Goal: Task Accomplishment & Management: Use online tool/utility

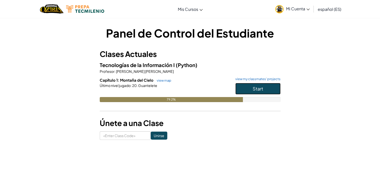
click at [243, 83] on button "Start" at bounding box center [258, 89] width 45 height 12
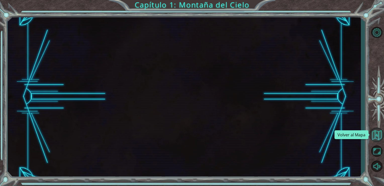
click at [372, 137] on button "Volver al Mapa" at bounding box center [377, 134] width 15 height 15
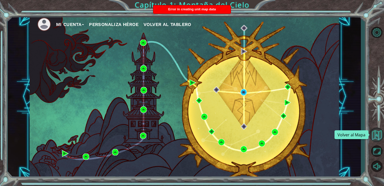
click at [372, 137] on button "Volver al Mapa" at bounding box center [377, 134] width 15 height 15
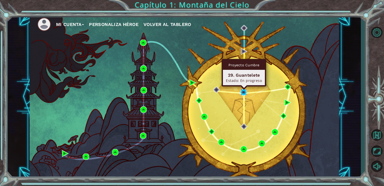
click at [244, 90] on img at bounding box center [244, 92] width 7 height 7
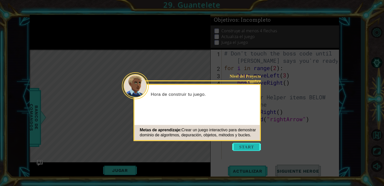
click at [246, 149] on button "Start" at bounding box center [246, 147] width 29 height 8
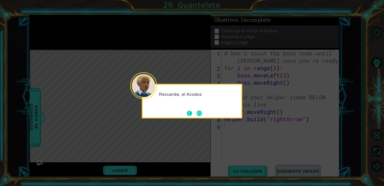
click at [194, 114] on button "Back" at bounding box center [192, 113] width 10 height 6
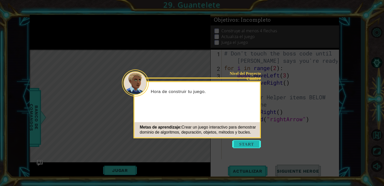
click at [240, 146] on button "Start" at bounding box center [246, 144] width 29 height 8
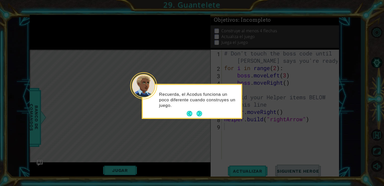
click at [205, 115] on div "Recuerda, el Acodus funciona un poco diferente cuando construyes un juego." at bounding box center [192, 102] width 99 height 31
click at [200, 115] on button "Next" at bounding box center [200, 114] width 6 height 6
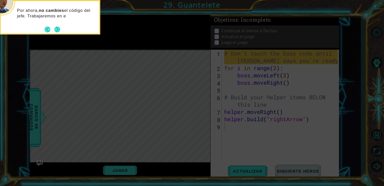
click at [57, 25] on div "Por ahora, no cambies el código del jefe. Trabajaremos en e" at bounding box center [50, 15] width 99 height 25
click at [58, 29] on button "Next" at bounding box center [58, 30] width 6 height 6
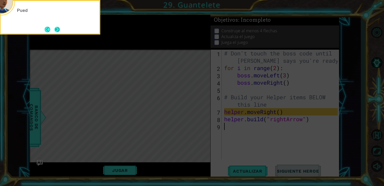
click at [58, 29] on button "Next" at bounding box center [58, 30] width 6 height 6
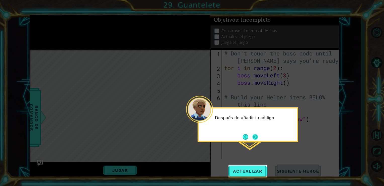
click at [258, 136] on button "Next" at bounding box center [255, 137] width 6 height 6
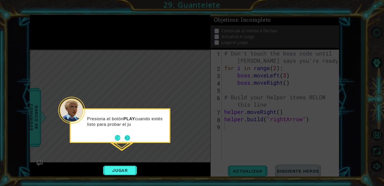
click at [125, 136] on button "Next" at bounding box center [128, 138] width 6 height 6
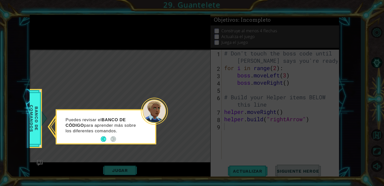
click at [121, 96] on icon at bounding box center [192, 93] width 384 height 186
click at [99, 142] on div "Puedes revisar el BANCO DE CÓDIGO para aprender más sobre los diferentes comand…" at bounding box center [106, 127] width 99 height 31
click at [106, 137] on button "Back" at bounding box center [106, 139] width 10 height 6
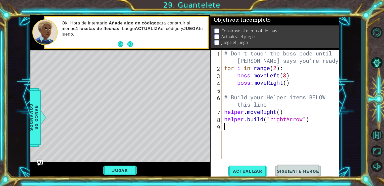
type textarea "f"
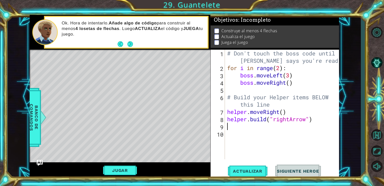
click at [252, 93] on div "# Don't touch the boss code until [PERSON_NAME] says you're ready! for i in ran…" at bounding box center [283, 115] width 114 height 131
click at [236, 126] on div "# Don't touch the boss code until [PERSON_NAME] says you're ready! for i in ran…" at bounding box center [283, 115] width 114 height 131
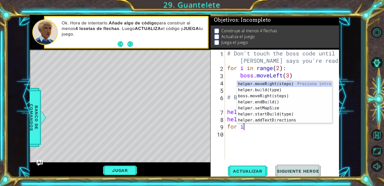
scroll to position [0, 0]
type textarea "for i"
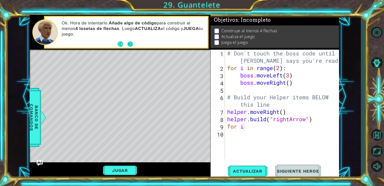
click at [130, 45] on button "Next" at bounding box center [130, 44] width 6 height 6
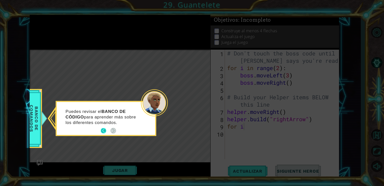
click at [107, 131] on button "Back" at bounding box center [106, 131] width 10 height 6
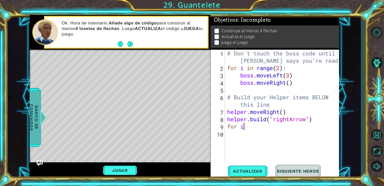
click at [36, 120] on span "Banco de comandos" at bounding box center [33, 117] width 13 height 52
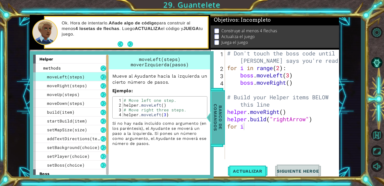
click at [213, 119] on span "Banco de comandos" at bounding box center [217, 117] width 13 height 52
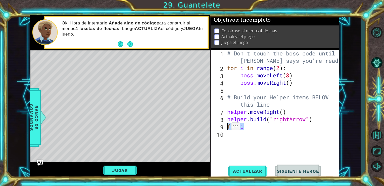
drag, startPoint x: 250, startPoint y: 129, endPoint x: 227, endPoint y: 127, distance: 23.4
click at [227, 127] on div "# Don't touch the boss code until [PERSON_NAME] says you're ready! for i in ran…" at bounding box center [283, 115] width 114 height 131
click at [244, 169] on span "Actualizar" at bounding box center [247, 170] width 39 height 5
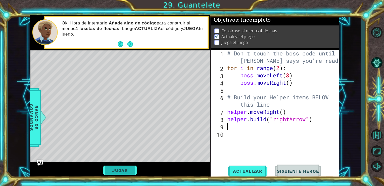
click at [119, 170] on button "Jugar" at bounding box center [120, 170] width 34 height 10
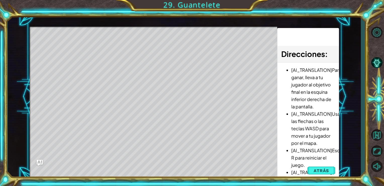
click at [73, 49] on div "Level Map" at bounding box center [146, 101] width 232 height 148
click at [78, 46] on div "Level Map" at bounding box center [146, 101] width 232 height 148
click at [319, 170] on span "Atrás" at bounding box center [321, 170] width 15 height 5
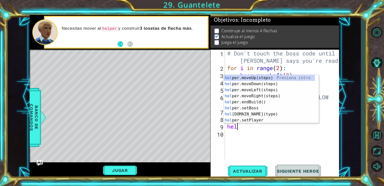
scroll to position [0, 0]
type textarea "helper"
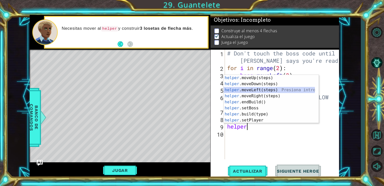
click at [238, 90] on div "helper .moveUp(steps) Presiona intro helper .moveDown(steps) Presiona intro hel…" at bounding box center [269, 105] width 91 height 60
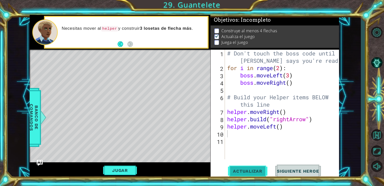
click at [252, 167] on button "Actualizar" at bounding box center [247, 170] width 39 height 13
click at [128, 167] on button "Jugar" at bounding box center [120, 170] width 34 height 10
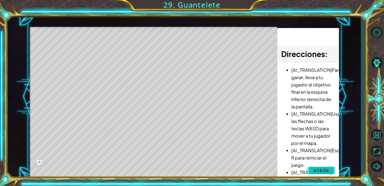
click at [319, 167] on button "Atrás" at bounding box center [322, 170] width 28 height 10
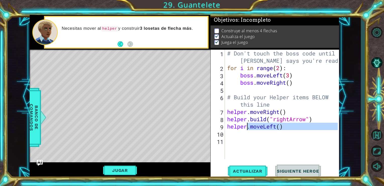
drag, startPoint x: 288, startPoint y: 131, endPoint x: 247, endPoint y: 125, distance: 41.5
click at [247, 125] on div "# Don't touch the boss code until [PERSON_NAME] says you're ready! for i in ran…" at bounding box center [283, 115] width 114 height 131
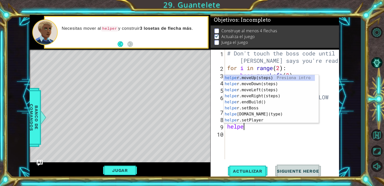
type textarea "h"
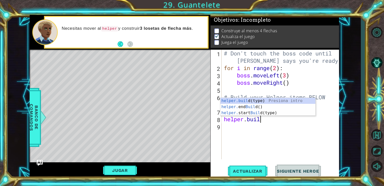
type textarea "helper."
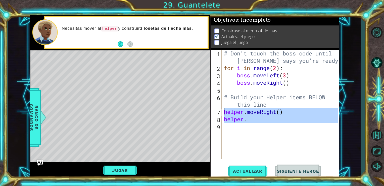
drag, startPoint x: 250, startPoint y: 123, endPoint x: 214, endPoint y: 112, distance: 37.9
click at [214, 112] on div "1 2 3 4 5 6 7 8 9 # Don't touch the boss code until [PERSON_NAME] says you're r…" at bounding box center [274, 104] width 127 height 109
type textarea "helper.moveRight() helper."
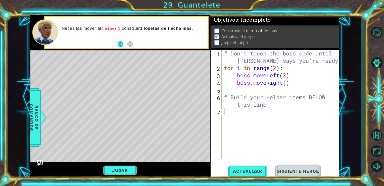
type textarea "f"
drag, startPoint x: 257, startPoint y: 98, endPoint x: 271, endPoint y: 100, distance: 14.2
click at [271, 100] on div "# Don't touch the boss code until [PERSON_NAME] says you're ready! for i in ran…" at bounding box center [282, 115] width 118 height 131
type textarea "# Build your Helper items BELOW this line"
click at [237, 112] on div "# Don't touch the boss code until [PERSON_NAME] says you're ready! for i in ran…" at bounding box center [282, 115] width 118 height 131
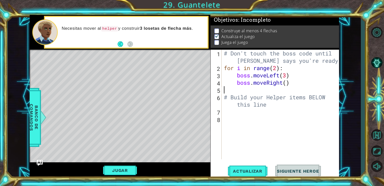
click at [226, 91] on div "# Don't touch the boss code until [PERSON_NAME] says you're ready! for i in ran…" at bounding box center [282, 115] width 118 height 131
type textarea "for i in range(3):"
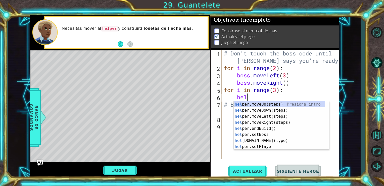
scroll to position [0, 1]
click at [260, 143] on div "hel per.moveUp(steps) Presiona intro hel per.moveDown(steps) Presiona intro hel…" at bounding box center [279, 131] width 91 height 60
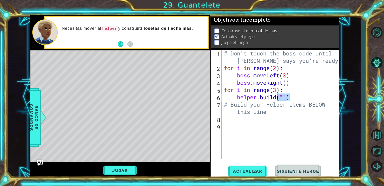
drag, startPoint x: 293, startPoint y: 95, endPoint x: 282, endPoint y: 95, distance: 11.8
click at [282, 95] on div "# Don't touch the boss code until [PERSON_NAME] says you're ready! for i in ran…" at bounding box center [282, 115] width 118 height 131
click at [241, 166] on button "Actualizar" at bounding box center [247, 170] width 39 height 13
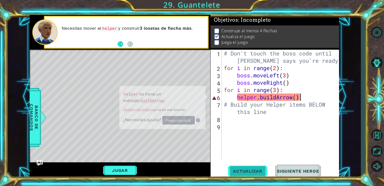
click at [239, 169] on span "Actualizar" at bounding box center [247, 170] width 39 height 5
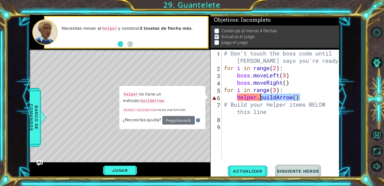
drag, startPoint x: 306, startPoint y: 97, endPoint x: 259, endPoint y: 97, distance: 46.8
click at [259, 97] on div "# Don't touch the boss code until [PERSON_NAME] says you're ready! for i in ran…" at bounding box center [282, 115] width 118 height 131
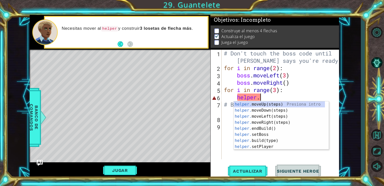
scroll to position [0, 1]
click at [275, 140] on div "helper. moveUp(steps) Presiona intro helper. moveDown(steps) Presiona intro hel…" at bounding box center [279, 131] width 91 height 60
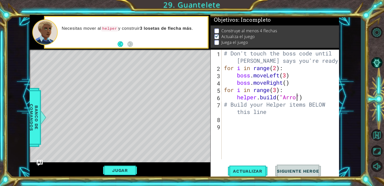
scroll to position [0, 3]
click at [259, 169] on span "Actualizar" at bounding box center [247, 170] width 39 height 5
click at [127, 166] on button "Jugar" at bounding box center [120, 170] width 34 height 10
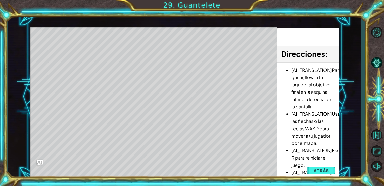
click at [316, 169] on span "Atrás" at bounding box center [321, 170] width 15 height 5
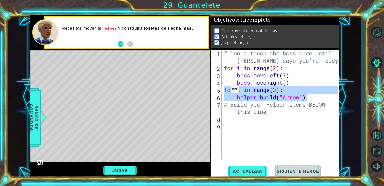
drag, startPoint x: 314, startPoint y: 94, endPoint x: 223, endPoint y: 90, distance: 91.1
click at [223, 90] on div "# Don't touch the boss code until [PERSON_NAME] says you're ready! for i in ran…" at bounding box center [282, 115] width 118 height 131
type textarea "for i in range(3): [DOMAIN_NAME]("Arrow")"
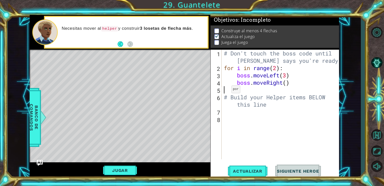
type textarea "boss.moveRight()"
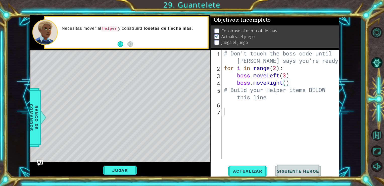
click at [237, 111] on div "# Don't touch the boss code until [PERSON_NAME] says you're ready! for i in ran…" at bounding box center [282, 115] width 118 height 131
click at [236, 108] on div "# Don't touch the boss code until [PERSON_NAME] says you're ready! for i in ran…" at bounding box center [282, 115] width 118 height 131
click at [234, 106] on div "# Don't touch the boss code until [PERSON_NAME] says you're ready! for i in ran…" at bounding box center [282, 115] width 118 height 131
type textarea "for i in range(2):"
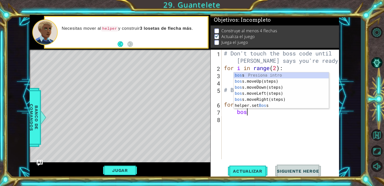
scroll to position [0, 1]
type textarea "boss"
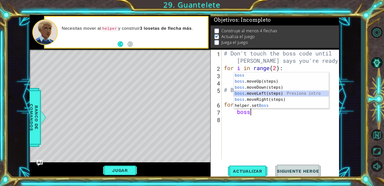
click at [259, 93] on div "boss Presiona intro boss .moveUp(steps) Presiona intro boss .moveDown(steps) Pr…" at bounding box center [281, 96] width 95 height 48
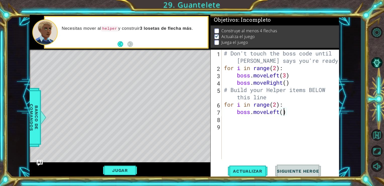
click at [284, 113] on div "# Don't touch the boss code until [PERSON_NAME] says you're ready! for i in ran…" at bounding box center [282, 115] width 118 height 131
type textarea "boss.moveLeft(3)"
click at [242, 119] on div "# Don't touch the boss code until [PERSON_NAME] says you're ready! for i in ran…" at bounding box center [282, 115] width 118 height 131
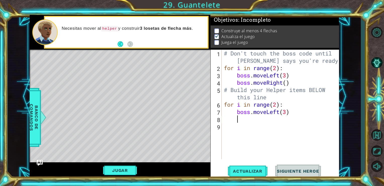
type textarea "b"
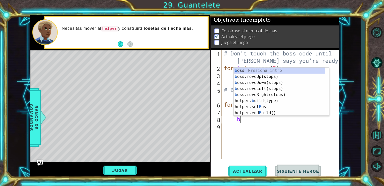
scroll to position [0, 0]
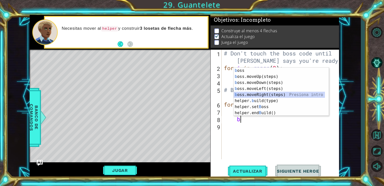
click at [261, 95] on div "b oss Presiona intro b oss.moveUp(steps) Presiona intro b oss.moveDown(steps) P…" at bounding box center [279, 97] width 91 height 60
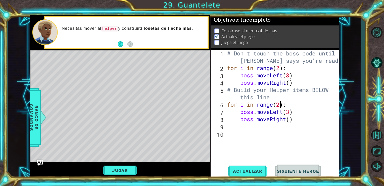
click at [281, 106] on div "# Don't touch the boss code until [PERSON_NAME] says you're ready! for i in ran…" at bounding box center [283, 115] width 114 height 131
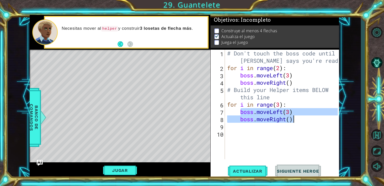
drag, startPoint x: 239, startPoint y: 111, endPoint x: 298, endPoint y: 122, distance: 59.4
click at [298, 122] on div "# Don't touch the boss code until [PERSON_NAME] says you're ready! for i in ran…" at bounding box center [283, 115] width 114 height 131
type textarea "boss.moveLeft(3) boss.moveRight()"
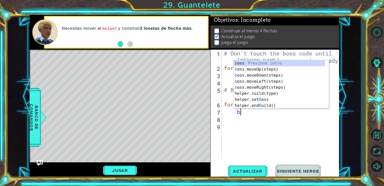
scroll to position [0, 1]
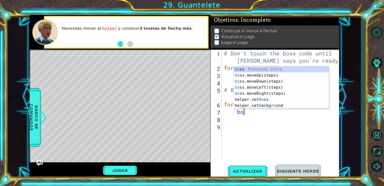
type textarea "b"
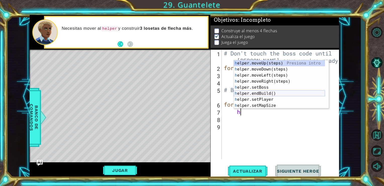
scroll to position [30, 0]
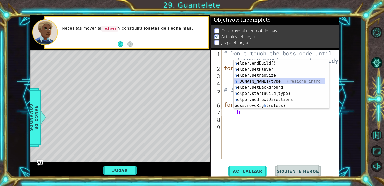
click at [273, 81] on div "h elper.endBuild() Presiona intro h elper.setPlayer Presiona intro h elper.setM…" at bounding box center [279, 90] width 91 height 60
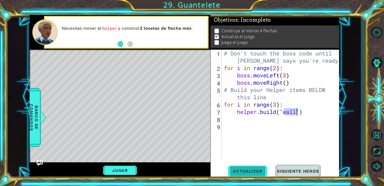
click at [246, 171] on span "Actualizar" at bounding box center [247, 170] width 39 height 5
click at [127, 175] on div "Jugar" at bounding box center [120, 170] width 181 height 16
click at [127, 172] on button "Jugar" at bounding box center [120, 170] width 34 height 10
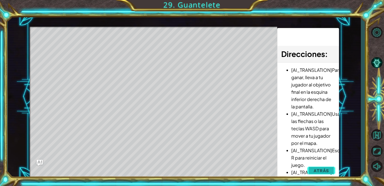
click at [322, 169] on span "Atrás" at bounding box center [321, 170] width 15 height 5
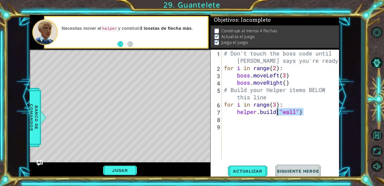
drag, startPoint x: 304, startPoint y: 111, endPoint x: 277, endPoint y: 111, distance: 26.4
click at [277, 111] on div "# Don't touch the boss code until [PERSON_NAME] says you're ready! for i in ran…" at bounding box center [282, 115] width 118 height 131
click at [263, 169] on span "Actualizar" at bounding box center [247, 170] width 39 height 5
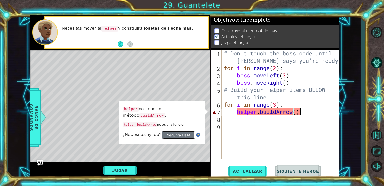
click at [172, 135] on button "Pregunta a la IA." at bounding box center [178, 134] width 32 height 9
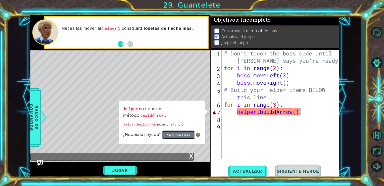
click at [172, 135] on button "Pregunta a la IA." at bounding box center [178, 134] width 32 height 9
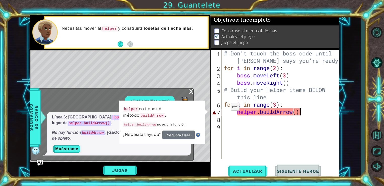
click at [190, 93] on div "x" at bounding box center [191, 90] width 5 height 5
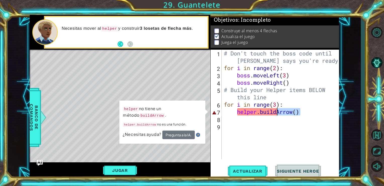
drag, startPoint x: 305, startPoint y: 112, endPoint x: 276, endPoint y: 115, distance: 29.3
click at [276, 115] on div "# Don't touch the boss code until [PERSON_NAME] says you're ready! for i in ran…" at bounding box center [282, 115] width 118 height 131
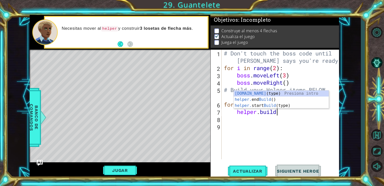
scroll to position [0, 2]
click at [271, 93] on div "[DOMAIN_NAME] (type) Presiona intro helper. end Build () Presiona intro helper.…" at bounding box center [281, 105] width 95 height 30
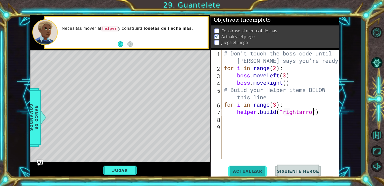
scroll to position [0, 4]
click at [304, 113] on div "# Don't touch the boss code until [PERSON_NAME] says you're ready! for i in ran…" at bounding box center [282, 115] width 118 height 131
type textarea "[DOMAIN_NAME]("rightArrow")"
click at [255, 168] on span "Actualizar" at bounding box center [247, 170] width 39 height 5
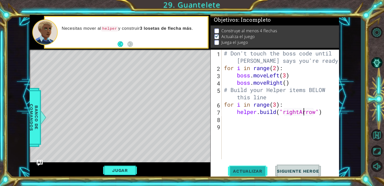
click at [245, 168] on span "Actualizar" at bounding box center [247, 170] width 39 height 5
click at [127, 169] on button "Jugar" at bounding box center [120, 170] width 34 height 10
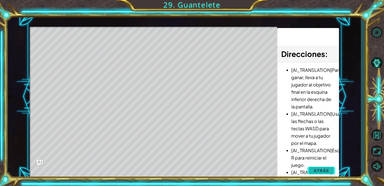
click at [314, 173] on button "Atrás" at bounding box center [322, 170] width 28 height 10
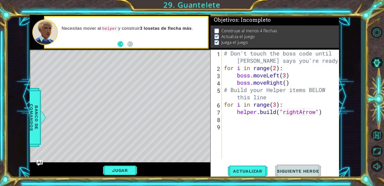
click at [137, 138] on div "Level Map" at bounding box center [146, 124] width 232 height 148
click at [239, 123] on div "# Don't touch the boss code until [PERSON_NAME] says you're ready! for i in ran…" at bounding box center [282, 115] width 118 height 131
click at [238, 122] on div "# Don't touch the boss code until [PERSON_NAME] says you're ready! for i in ran…" at bounding box center [282, 115] width 118 height 131
click at [276, 71] on div "# Don't touch the boss code until [PERSON_NAME] says you're ready! for i in ran…" at bounding box center [282, 115] width 118 height 131
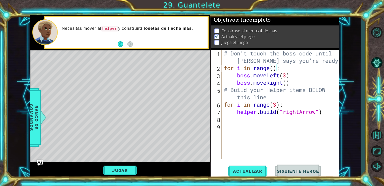
scroll to position [0, 2]
click at [287, 77] on div "# Don't touch the boss code until [PERSON_NAME] says you're ready! for i in ran…" at bounding box center [282, 115] width 118 height 131
click at [223, 105] on div "# Don't touch the boss code until [PERSON_NAME] says you're ready! for i in ran…" at bounding box center [282, 115] width 118 height 131
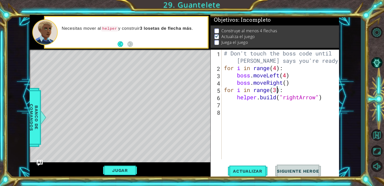
click at [277, 90] on div "# Don't touch the boss code until [PERSON_NAME] says you're ready! for i in ran…" at bounding box center [282, 115] width 118 height 131
drag, startPoint x: 261, startPoint y: 97, endPoint x: 324, endPoint y: 99, distance: 62.9
click at [324, 99] on div "# Don't touch the boss code until [PERSON_NAME] says you're ready! for i in ran…" at bounding box center [282, 115] width 118 height 131
type textarea "helper."
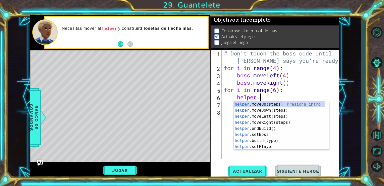
scroll to position [0, 0]
click at [266, 122] on div "helper. moveUp(steps) Presiona intro helper. moveDown(steps) Presiona intro hel…" at bounding box center [279, 131] width 91 height 60
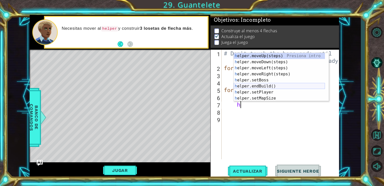
scroll to position [30, 0]
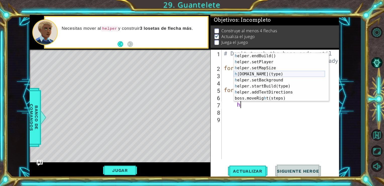
click at [271, 75] on div "h elper.endBuild() Presiona intro h elper.setPlayer Presiona intro h elper.setM…" at bounding box center [279, 83] width 91 height 60
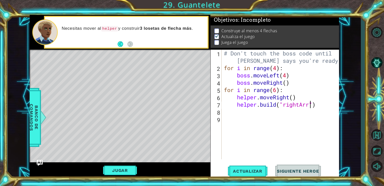
scroll to position [0, 4]
type textarea "[DOMAIN_NAME]("rightArrow")"
click at [229, 120] on div "# Don't touch the boss code until [PERSON_NAME] says you're ready! for i in ran…" at bounding box center [282, 115] width 118 height 131
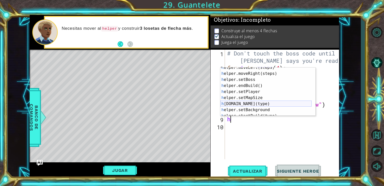
scroll to position [30, 0]
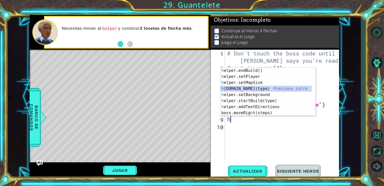
click at [260, 90] on div "h elper.endBuild() Presiona intro h elper.setPlayer Presiona intro h elper.setM…" at bounding box center [266, 97] width 91 height 60
type textarea "[DOMAIN_NAME]("wall")"
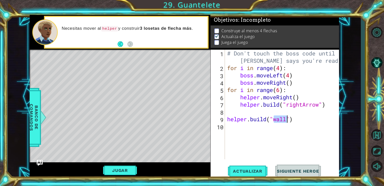
click at [258, 126] on div "# Don't touch the boss code until [PERSON_NAME] says you're ready! for i in ran…" at bounding box center [283, 115] width 114 height 131
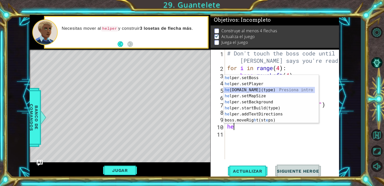
click at [264, 91] on div "he lper.setBoss Presiona intro he lper.setPlayer Presiona intro he [DOMAIN_NAME…" at bounding box center [269, 105] width 91 height 60
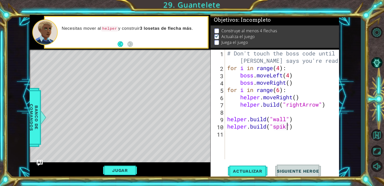
scroll to position [0, 3]
type textarea "[DOMAIN_NAME]("spikes")"
click at [254, 168] on span "Actualizar" at bounding box center [247, 170] width 39 height 5
click at [126, 167] on button "Jugar" at bounding box center [120, 170] width 34 height 10
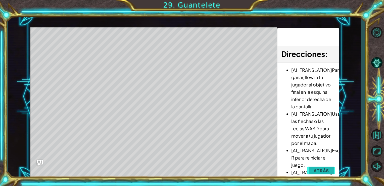
click at [318, 169] on span "Atrás" at bounding box center [321, 170] width 15 height 5
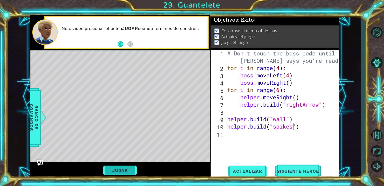
click at [116, 170] on button "Jugar" at bounding box center [120, 170] width 34 height 10
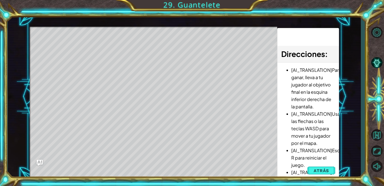
drag, startPoint x: 66, startPoint y: 45, endPoint x: 60, endPoint y: 41, distance: 6.6
click at [64, 43] on div "Level Map" at bounding box center [146, 101] width 232 height 148
drag, startPoint x: 60, startPoint y: 41, endPoint x: 65, endPoint y: 42, distance: 5.1
click at [64, 42] on div "Level Map" at bounding box center [146, 101] width 232 height 148
drag, startPoint x: 85, startPoint y: 47, endPoint x: 98, endPoint y: 45, distance: 13.0
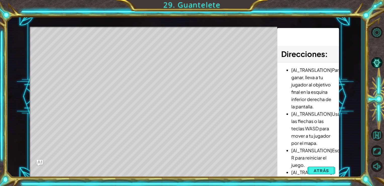
click at [87, 47] on div "Level Map" at bounding box center [146, 101] width 232 height 148
drag, startPoint x: 98, startPoint y: 45, endPoint x: 136, endPoint y: 48, distance: 38.3
click at [112, 42] on div "Level Map" at bounding box center [146, 101] width 232 height 148
drag, startPoint x: 148, startPoint y: 53, endPoint x: 161, endPoint y: 47, distance: 14.2
click at [152, 52] on div "Level Map" at bounding box center [146, 101] width 232 height 148
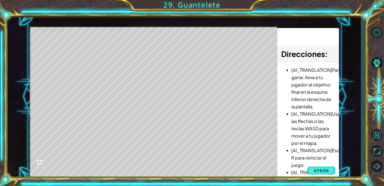
drag, startPoint x: 178, startPoint y: 41, endPoint x: 200, endPoint y: 37, distance: 22.3
click at [200, 37] on div "Level Map" at bounding box center [146, 101] width 232 height 148
click at [331, 167] on button "Atrás" at bounding box center [322, 170] width 28 height 10
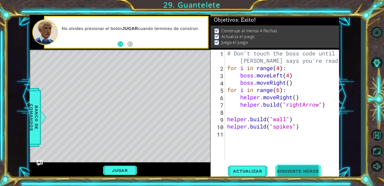
click at [304, 172] on span "Siguiente Heroe" at bounding box center [298, 170] width 52 height 5
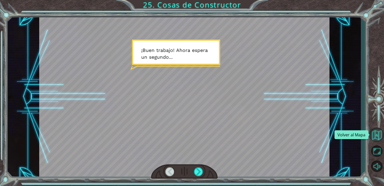
click at [378, 140] on button "Volver al Mapa" at bounding box center [377, 134] width 15 height 15
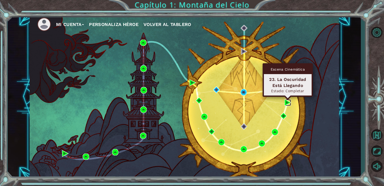
click at [286, 102] on img at bounding box center [288, 102] width 7 height 7
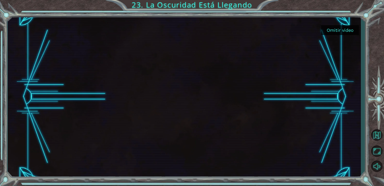
click at [84, 5] on div "Omitir video 23. La Oscuridad Está Llegando" at bounding box center [192, 93] width 384 height 186
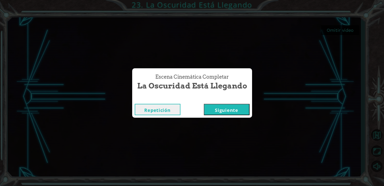
click at [220, 107] on button "Siguiente" at bounding box center [227, 109] width 46 height 11
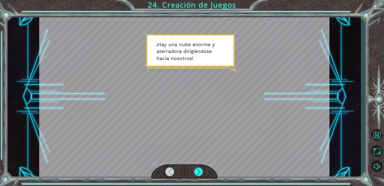
click at [64, 46] on div at bounding box center [184, 96] width 291 height 163
click at [203, 167] on div at bounding box center [198, 171] width 9 height 9
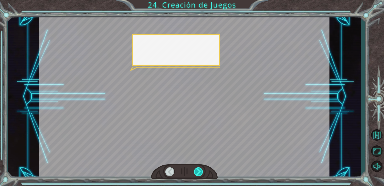
click at [203, 167] on div at bounding box center [198, 171] width 9 height 9
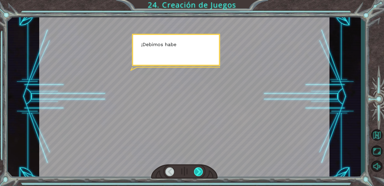
click at [203, 168] on div at bounding box center [198, 171] width 9 height 9
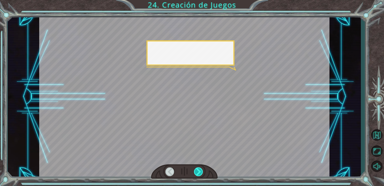
click at [203, 168] on div at bounding box center [198, 171] width 9 height 9
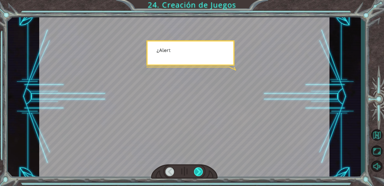
click at [203, 168] on div at bounding box center [198, 171] width 9 height 9
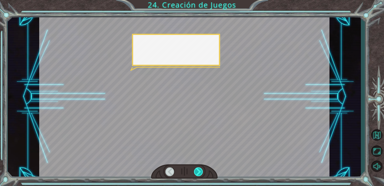
click at [203, 168] on div at bounding box center [198, 171] width 9 height 9
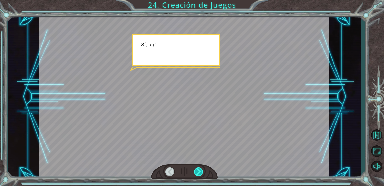
click at [203, 168] on div at bounding box center [198, 171] width 9 height 9
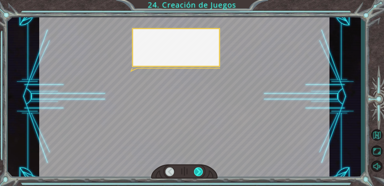
click at [203, 168] on div at bounding box center [198, 171] width 9 height 9
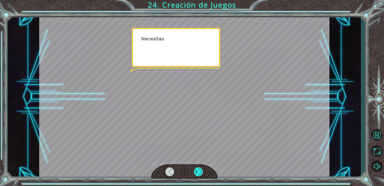
click at [203, 168] on div at bounding box center [198, 171] width 9 height 9
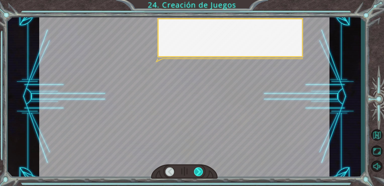
click at [203, 168] on div at bounding box center [198, 171] width 9 height 9
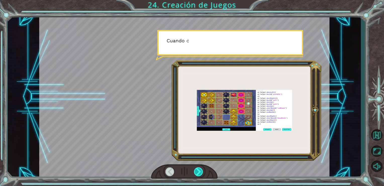
click at [203, 168] on div at bounding box center [198, 171] width 9 height 9
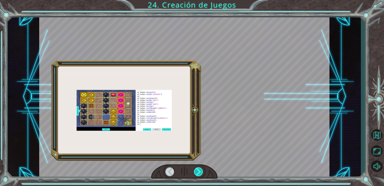
click at [203, 168] on div at bounding box center [198, 171] width 9 height 9
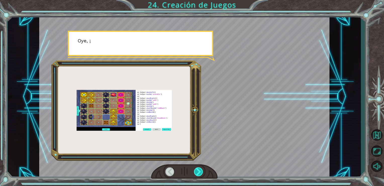
click at [203, 168] on div at bounding box center [198, 171] width 9 height 9
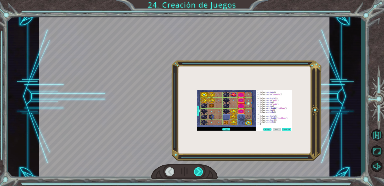
click at [203, 168] on div at bounding box center [198, 171] width 9 height 9
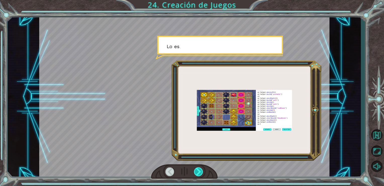
click at [203, 168] on div at bounding box center [198, 171] width 9 height 9
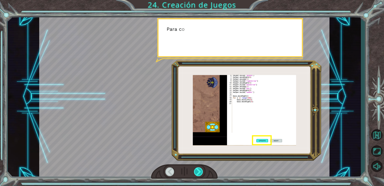
click at [203, 168] on div at bounding box center [198, 171] width 9 height 9
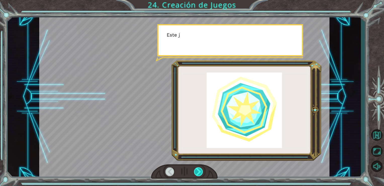
click at [203, 168] on div at bounding box center [198, 171] width 9 height 9
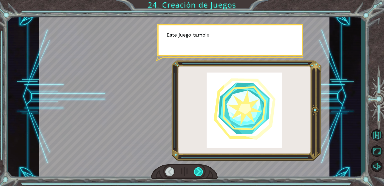
click at [203, 168] on div at bounding box center [198, 171] width 9 height 9
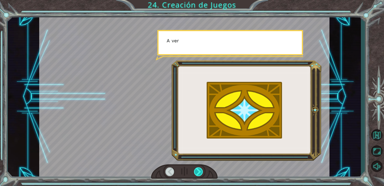
click at [203, 168] on div at bounding box center [198, 171] width 9 height 9
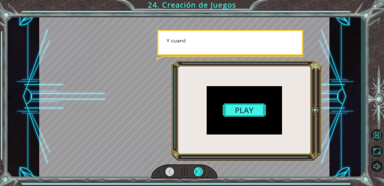
click at [203, 168] on div at bounding box center [198, 171] width 9 height 9
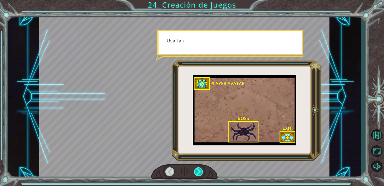
click at [203, 168] on div at bounding box center [198, 171] width 9 height 9
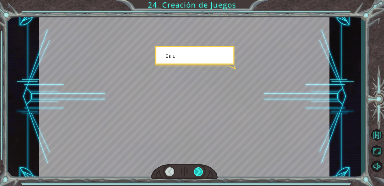
click at [203, 168] on div at bounding box center [198, 171] width 9 height 9
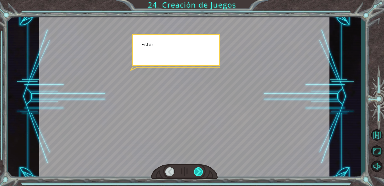
click at [203, 168] on div at bounding box center [198, 171] width 9 height 9
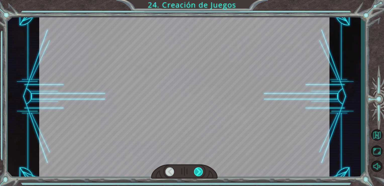
click at [203, 168] on div at bounding box center [198, 171] width 9 height 9
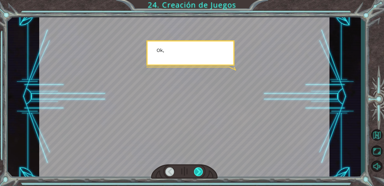
click at [203, 168] on div at bounding box center [198, 171] width 9 height 9
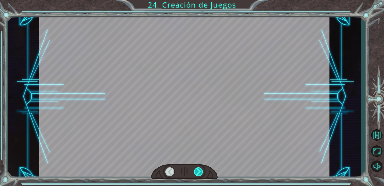
click at [203, 168] on div at bounding box center [198, 171] width 9 height 9
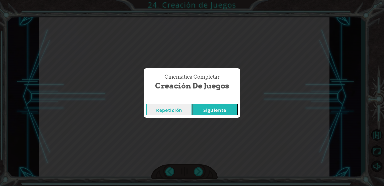
click at [210, 111] on button "Siguiente" at bounding box center [215, 109] width 46 height 11
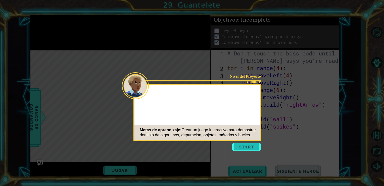
click at [252, 146] on button "Start" at bounding box center [246, 147] width 29 height 8
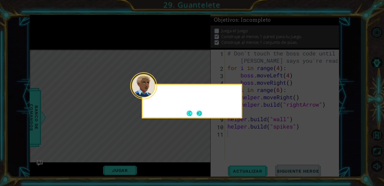
click at [198, 111] on button "Next" at bounding box center [200, 113] width 6 height 6
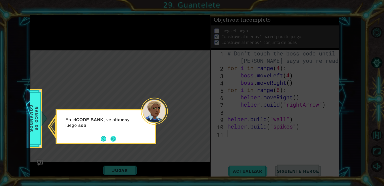
click at [115, 138] on button "Next" at bounding box center [114, 139] width 6 height 6
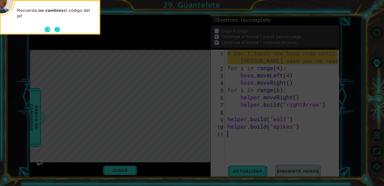
click at [60, 32] on button "Next" at bounding box center [58, 30] width 6 height 6
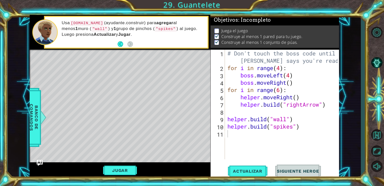
click at [280, 166] on button "Siguiente Heroe" at bounding box center [298, 170] width 52 height 13
click at [247, 166] on button "Actualizar" at bounding box center [247, 170] width 39 height 13
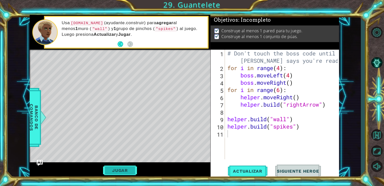
click at [126, 168] on button "Jugar" at bounding box center [120, 170] width 34 height 10
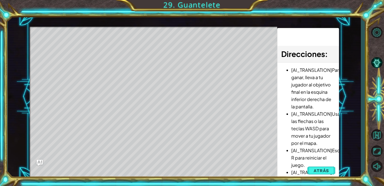
click at [329, 170] on span "Atrás" at bounding box center [321, 170] width 15 height 5
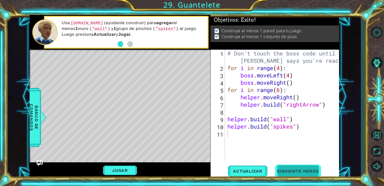
click at [312, 168] on button "Siguiente Heroe" at bounding box center [298, 170] width 52 height 13
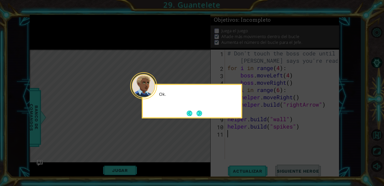
scroll to position [4, 0]
click at [205, 113] on div "Ok. Finalmente es hora de trabajar en el je" at bounding box center [192, 101] width 101 height 34
click at [200, 113] on button "Next" at bounding box center [200, 113] width 6 height 6
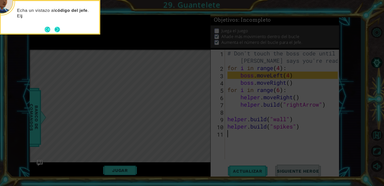
click at [55, 30] on button "Next" at bounding box center [58, 30] width 6 height 6
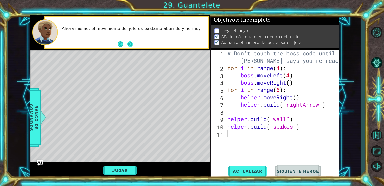
click at [131, 43] on button "Next" at bounding box center [130, 44] width 6 height 6
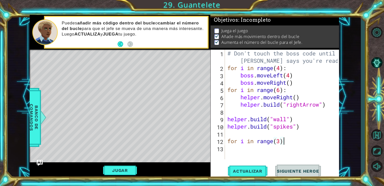
scroll to position [0, 2]
type textarea "for i in range(3):"
type textarea "b"
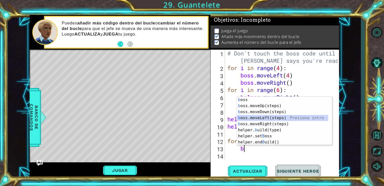
click at [267, 117] on div "b oss Presiona intro b oss.moveUp(steps) Presiona intro b oss.moveDown(steps) P…" at bounding box center [284, 127] width 95 height 60
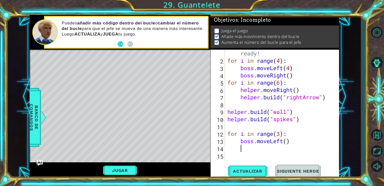
click at [288, 141] on div "# Don't touch the boss code until [PERSON_NAME] says you're ready! for i in ran…" at bounding box center [282, 104] width 110 height 139
type textarea "boss.moveLeft(2)"
click at [246, 149] on div "# Don't touch the boss code until [PERSON_NAME] says you're ready! for i in ran…" at bounding box center [282, 104] width 110 height 139
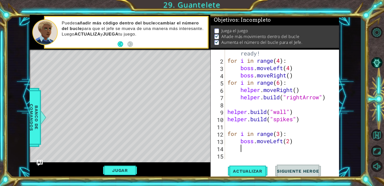
type textarea "b"
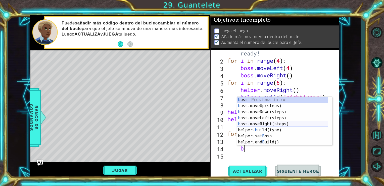
click at [260, 124] on div "b oss Presiona intro b oss.moveUp(steps) Presiona intro b oss.moveDown(steps) P…" at bounding box center [282, 127] width 91 height 60
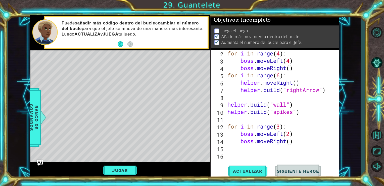
scroll to position [22, 0]
click at [289, 141] on div "for i in range ( 4 ) : boss . moveLeft ( 4 ) boss . moveRight ( ) for i in rang…" at bounding box center [282, 112] width 110 height 124
type textarea "boss.moveRight(1)"
click at [249, 148] on div "for i in range ( 4 ) : boss . moveLeft ( 4 ) boss . moveRight ( ) for i in rang…" at bounding box center [282, 112] width 110 height 124
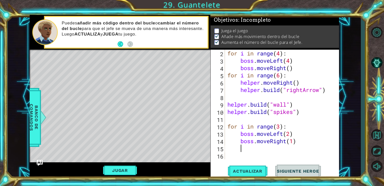
scroll to position [0, 0]
type textarea "b"
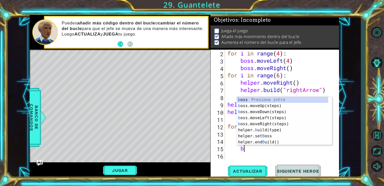
scroll to position [0, 0]
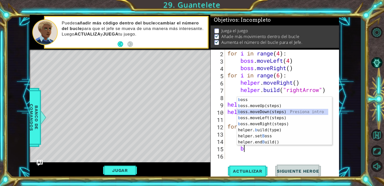
click at [256, 115] on div "b oss Presiona intro b oss.moveUp(steps) Presiona intro b oss.moveDown(steps) P…" at bounding box center [282, 127] width 91 height 60
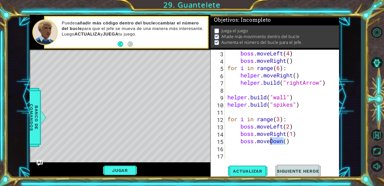
drag, startPoint x: 285, startPoint y: 143, endPoint x: 271, endPoint y: 143, distance: 14.3
click at [271, 143] on div "boss . moveLeft ( 4 ) boss . moveRight ( ) for i in range ( 6 ) : helper . move…" at bounding box center [282, 112] width 110 height 124
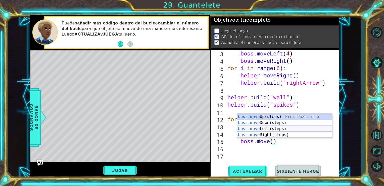
click at [260, 128] on div "boss.move Up(steps) Presiona intro boss.move Down(steps) Presiona intro boss.mo…" at bounding box center [284, 131] width 95 height 36
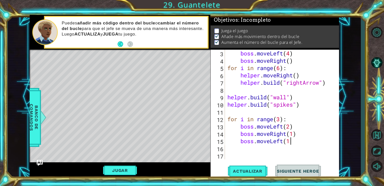
scroll to position [0, 3]
type textarea "boss.moveLeft(1)"
type textarea "b"
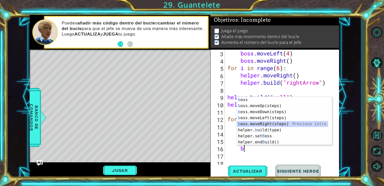
click at [278, 122] on div "b oss Presiona intro b oss.moveUp(steps) Presiona intro b oss.moveDown(steps) P…" at bounding box center [282, 127] width 91 height 60
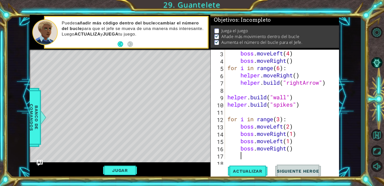
click at [292, 150] on div "boss . moveLeft ( 4 ) boss . moveRight ( ) for i in range ( 6 ) : helper . move…" at bounding box center [282, 112] width 110 height 124
type textarea "boss.moveRight(2)"
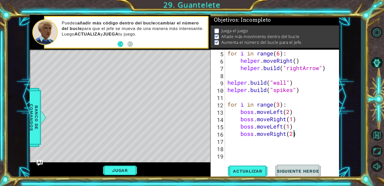
click at [236, 149] on div "for i in range ( 6 ) : helper . moveRight ( ) helper . build ( "rightArrow" ) h…" at bounding box center [282, 112] width 110 height 124
click at [232, 149] on div "for i in range ( 6 ) : helper . moveRight ( ) helper . build ( "rightArrow" ) h…" at bounding box center [282, 112] width 110 height 124
type textarea "for i in range(5):"
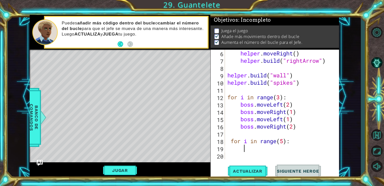
scroll to position [51, 0]
type textarea "b"
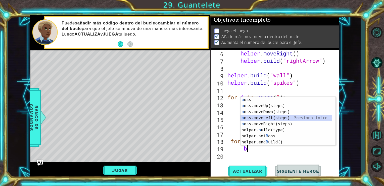
click at [286, 116] on div "b oss Presiona intro b oss.moveUp(steps) Presiona intro b oss.moveDown(steps) P…" at bounding box center [288, 127] width 95 height 60
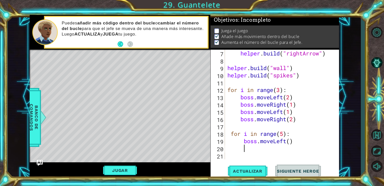
type textarea "b"
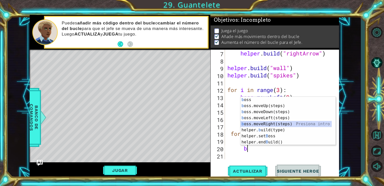
click at [276, 124] on div "b oss Presiona intro b oss.moveUp(steps) Presiona intro b oss.moveDown(steps) P…" at bounding box center [286, 127] width 91 height 60
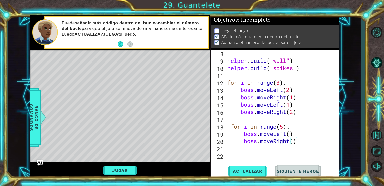
click at [295, 142] on div "helper . build ( "wall" ) helper . build ( "spikes" ) for i in range ( 3 ) : bo…" at bounding box center [282, 112] width 110 height 124
click at [242, 168] on button "Actualizar" at bounding box center [247, 170] width 39 height 13
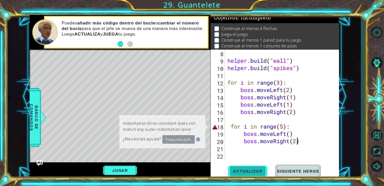
scroll to position [2, 0]
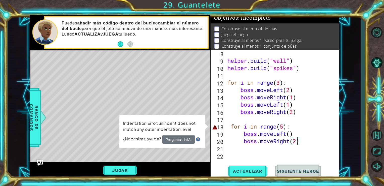
click at [287, 127] on div "helper . build ( "wall" ) helper . build ( "spikes" ) for i in range ( 3 ) : bo…" at bounding box center [282, 112] width 110 height 124
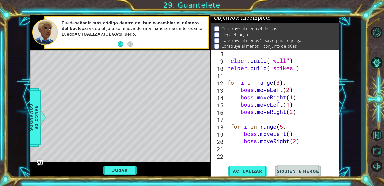
scroll to position [0, 3]
click at [257, 170] on span "Actualizar" at bounding box center [247, 170] width 39 height 5
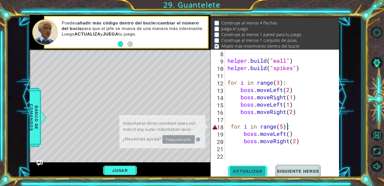
scroll to position [11, 0]
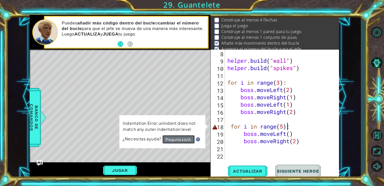
click at [176, 137] on button "Pregunta a la IA." at bounding box center [178, 139] width 32 height 9
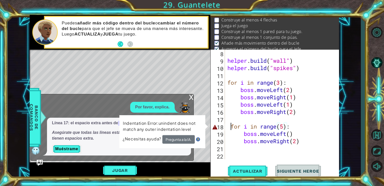
click at [231, 127] on div "helper . build ( "wall" ) helper . build ( "spikes" ) for i in range ( 3 ) : bo…" at bounding box center [282, 112] width 110 height 124
type textarea "for i in range(5):"
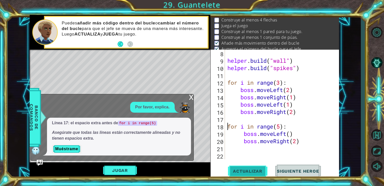
click at [246, 175] on button "Actualizar" at bounding box center [247, 170] width 39 height 13
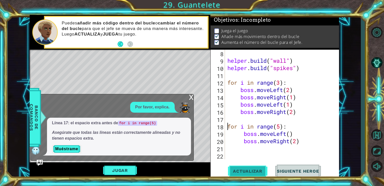
scroll to position [4, 0]
click at [246, 172] on span "Actualizar" at bounding box center [247, 170] width 39 height 5
click at [190, 95] on div "x" at bounding box center [191, 96] width 5 height 5
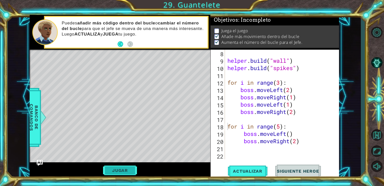
click at [134, 169] on button "Jugar" at bounding box center [120, 170] width 34 height 10
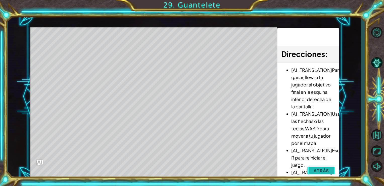
click at [322, 168] on span "Atrás" at bounding box center [321, 170] width 15 height 5
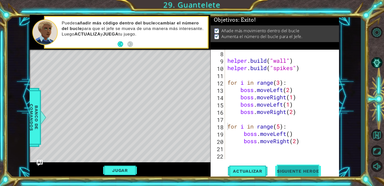
click at [295, 170] on span "Siguiente Heroe" at bounding box center [298, 170] width 52 height 5
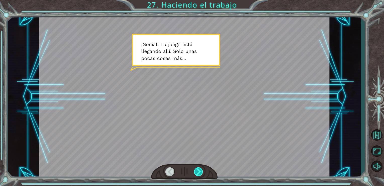
click at [195, 173] on div at bounding box center [198, 171] width 9 height 9
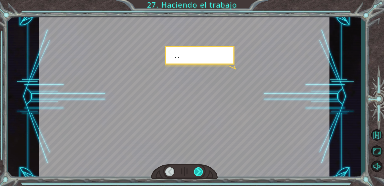
click at [195, 172] on div at bounding box center [198, 171] width 9 height 9
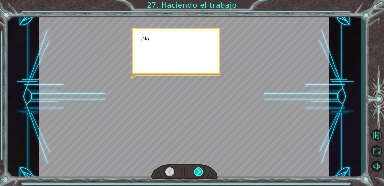
click at [195, 172] on div at bounding box center [198, 171] width 9 height 9
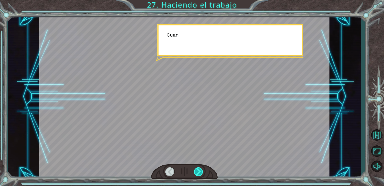
click at [195, 172] on div at bounding box center [198, 171] width 9 height 9
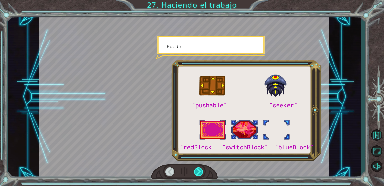
click at [195, 172] on div at bounding box center [198, 171] width 9 height 9
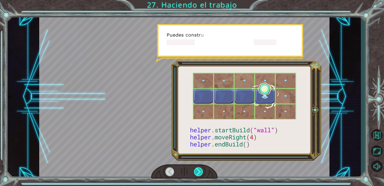
click at [195, 172] on div at bounding box center [198, 171] width 9 height 9
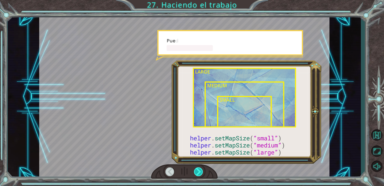
click at [195, 172] on div at bounding box center [198, 171] width 9 height 9
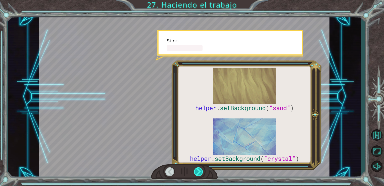
click at [195, 172] on div at bounding box center [198, 171] width 9 height 9
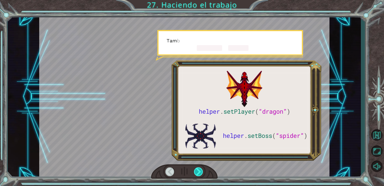
click at [195, 172] on div at bounding box center [198, 171] width 9 height 9
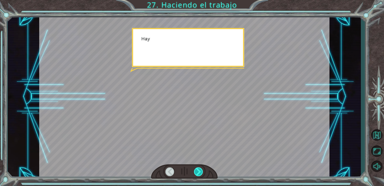
click at [195, 172] on div at bounding box center [198, 171] width 9 height 9
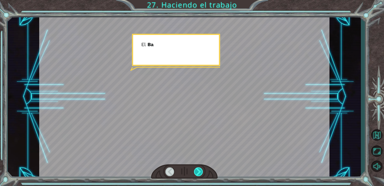
click at [195, 172] on div at bounding box center [198, 171] width 9 height 9
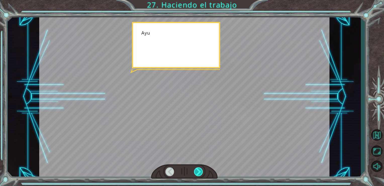
click at [195, 172] on div at bounding box center [198, 171] width 9 height 9
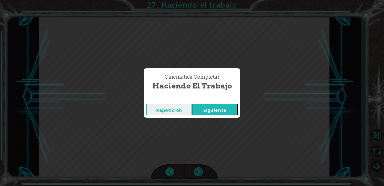
click at [195, 0] on div "helper . setPlayer ( “dragon” ) helper . setBoss ( “spider” ) ¡ G e n i a l ! T…" at bounding box center [192, 0] width 384 height 0
click at [195, 172] on div "Cinemática Completar Haciendo el trabajo Repetición [GEOGRAPHIC_DATA]" at bounding box center [192, 93] width 384 height 186
click at [209, 105] on button "Siguiente" at bounding box center [215, 109] width 46 height 11
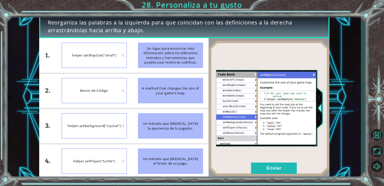
drag, startPoint x: 145, startPoint y: 54, endPoint x: 123, endPoint y: 58, distance: 21.8
click at [152, 67] on div "Un lugar para encontrar más información sobre los diferentes métodos y herramie…" at bounding box center [170, 54] width 65 height 25
click at [107, 94] on div "helper.setMapSize(“small”)" at bounding box center [94, 90] width 65 height 25
click at [272, 170] on button "Enviar" at bounding box center [274, 167] width 46 height 11
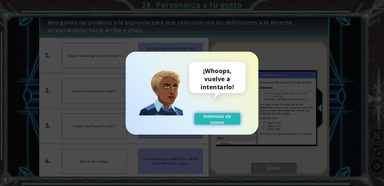
click at [216, 121] on button "Inténtalo de nuevo" at bounding box center [218, 118] width 46 height 11
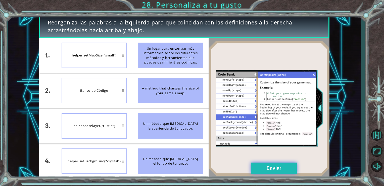
click at [287, 167] on button "Enviar" at bounding box center [274, 167] width 46 height 11
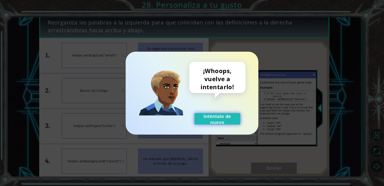
click at [230, 117] on button "Inténtalo de nuevo" at bounding box center [218, 118] width 46 height 11
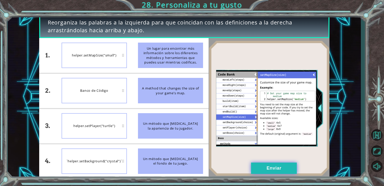
click at [263, 167] on button "Enviar" at bounding box center [274, 167] width 46 height 11
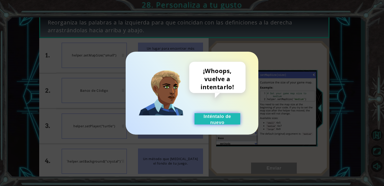
click at [225, 118] on button "Inténtalo de nuevo" at bounding box center [218, 118] width 46 height 11
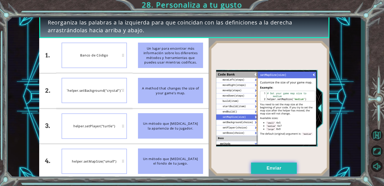
click at [261, 172] on button "Enviar" at bounding box center [274, 167] width 46 height 11
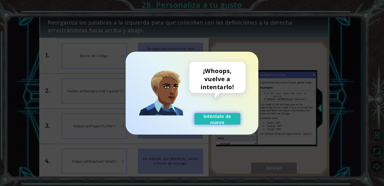
click at [214, 123] on button "Inténtalo de nuevo" at bounding box center [218, 118] width 46 height 11
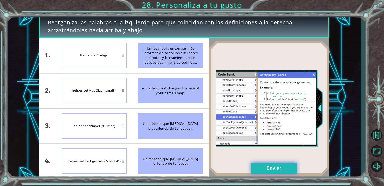
click at [264, 167] on button "Enviar" at bounding box center [274, 167] width 46 height 11
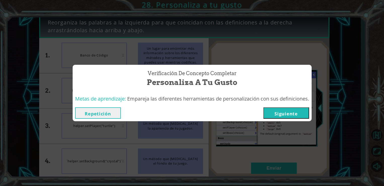
click at [160, 41] on div "Verificación de Concepto Completar Personaliza a tu gusto Metas de aprendizaje:…" at bounding box center [192, 93] width 384 height 186
click at [111, 114] on button "Repetición" at bounding box center [98, 112] width 46 height 11
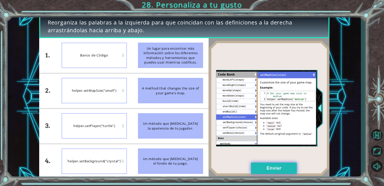
click at [269, 165] on button "Enviar" at bounding box center [274, 167] width 46 height 11
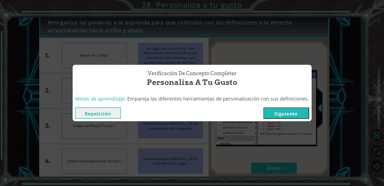
click at [287, 112] on button "Siguiente" at bounding box center [287, 112] width 46 height 11
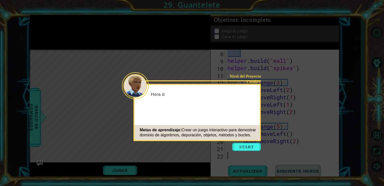
scroll to position [65, 0]
click at [239, 148] on button "Start" at bounding box center [246, 147] width 29 height 8
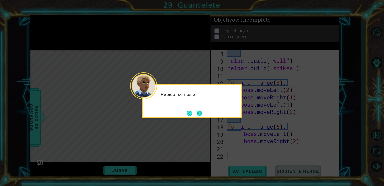
click at [201, 111] on button "Next" at bounding box center [200, 113] width 6 height 6
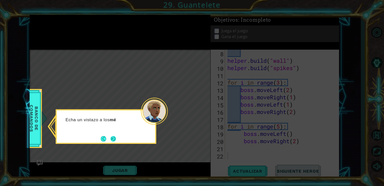
click at [112, 138] on button "Next" at bounding box center [114, 139] width 6 height 6
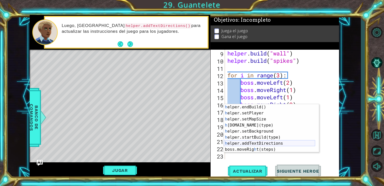
scroll to position [0, 0]
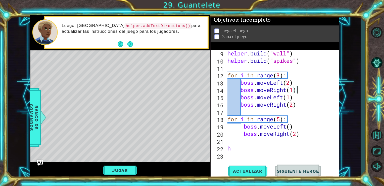
click at [333, 90] on div at bounding box center [335, 68] width 5 height 182
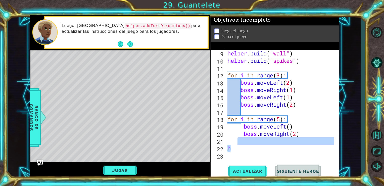
drag, startPoint x: 237, startPoint y: 141, endPoint x: 235, endPoint y: 148, distance: 7.3
click at [235, 148] on div "helper . build ( "wall" ) helper . build ( "spikes" ) for i in range ( 3 ) : bo…" at bounding box center [282, 112] width 110 height 124
type textarea "h"
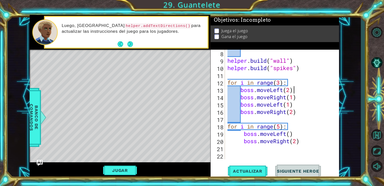
click at [316, 92] on div "helper . build ( "wall" ) helper . build ( "spikes" ) for i in range ( 3 ) : bo…" at bounding box center [282, 112] width 110 height 124
type textarea "boss.moveLeft(2)"
click at [324, 89] on div "helper . build ( "wall" ) helper . build ( "spikes" ) for i in range ( 3 ) : bo…" at bounding box center [282, 112] width 110 height 124
click at [249, 165] on button "Actualizar" at bounding box center [247, 170] width 39 height 13
click at [250, 167] on button "Actualizar" at bounding box center [247, 170] width 39 height 13
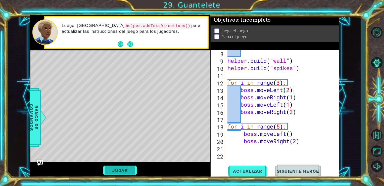
click at [113, 175] on button "Jugar" at bounding box center [120, 170] width 34 height 10
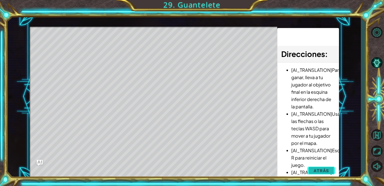
click at [327, 174] on button "Atrás" at bounding box center [322, 170] width 28 height 10
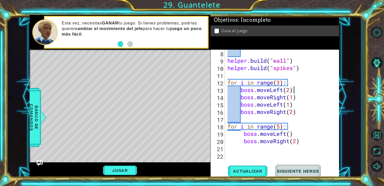
click at [122, 43] on button "Back" at bounding box center [123, 44] width 10 height 6
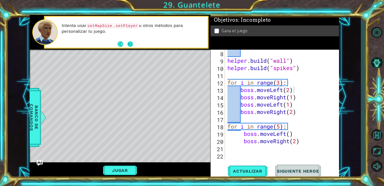
click at [128, 42] on button "Next" at bounding box center [130, 44] width 6 height 6
